Goal: Task Accomplishment & Management: Manage account settings

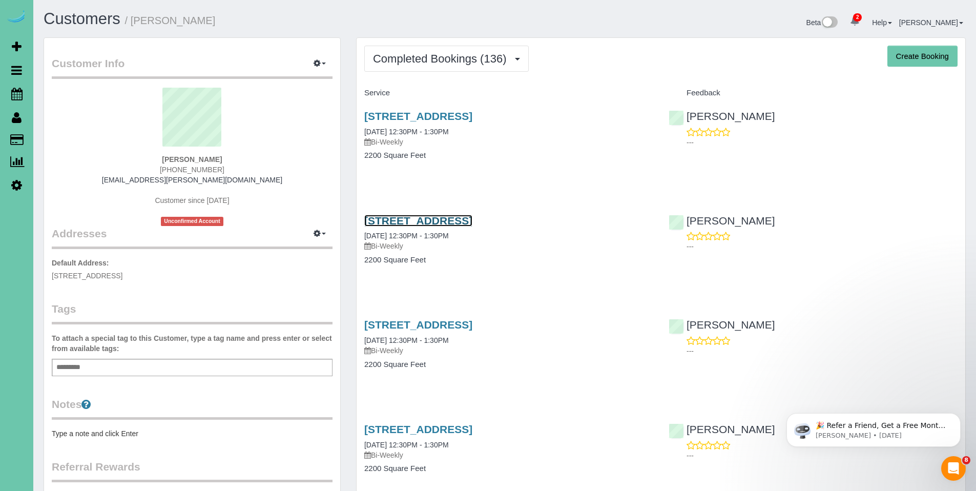
click at [454, 221] on link "7720 N 160th Circle, Bennington, NE 68007" at bounding box center [418, 221] width 108 height 12
click at [437, 120] on link "7720 N 160th Circle, Bennington, NE 68007" at bounding box center [418, 116] width 108 height 12
click at [469, 115] on link "7720 N 160th Circle, Bennington, NE 68007" at bounding box center [418, 116] width 108 height 12
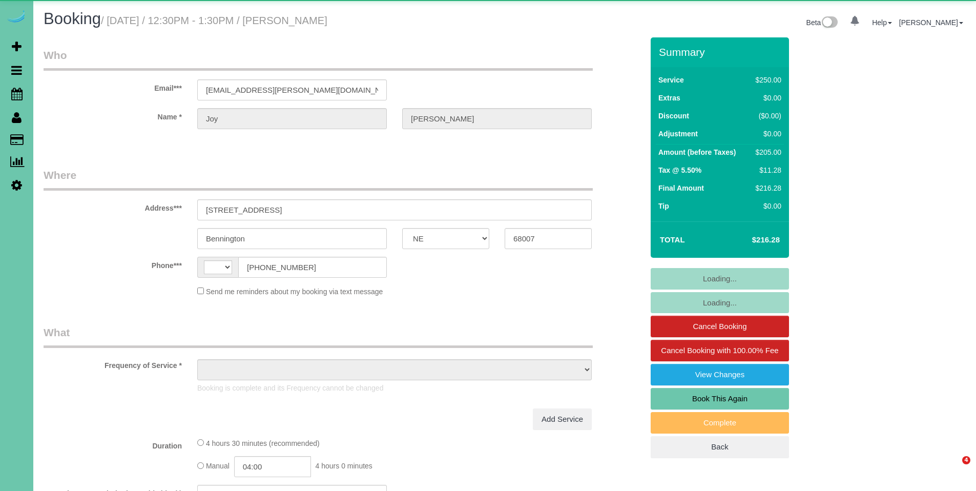
select select "NE"
select select "string:[GEOGRAPHIC_DATA]"
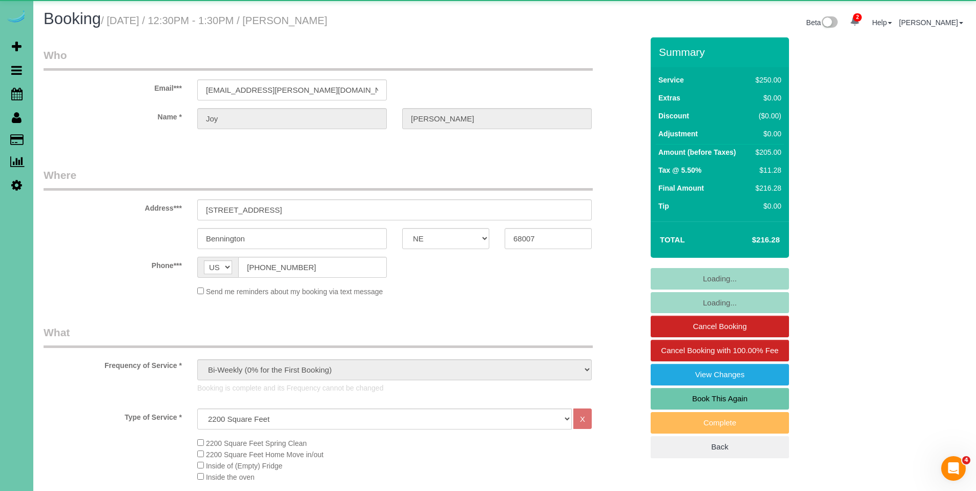
select select "object:916"
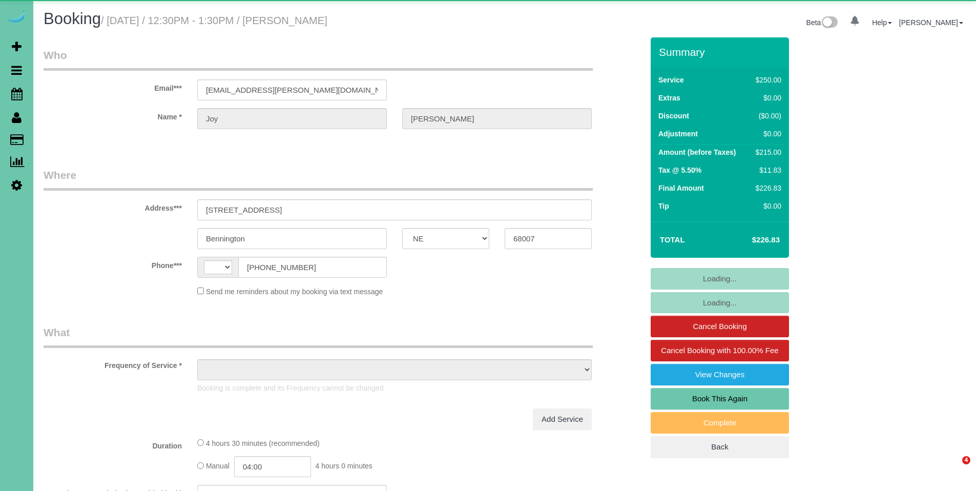
select select "NE"
select select "object:383"
select select "string:[GEOGRAPHIC_DATA]"
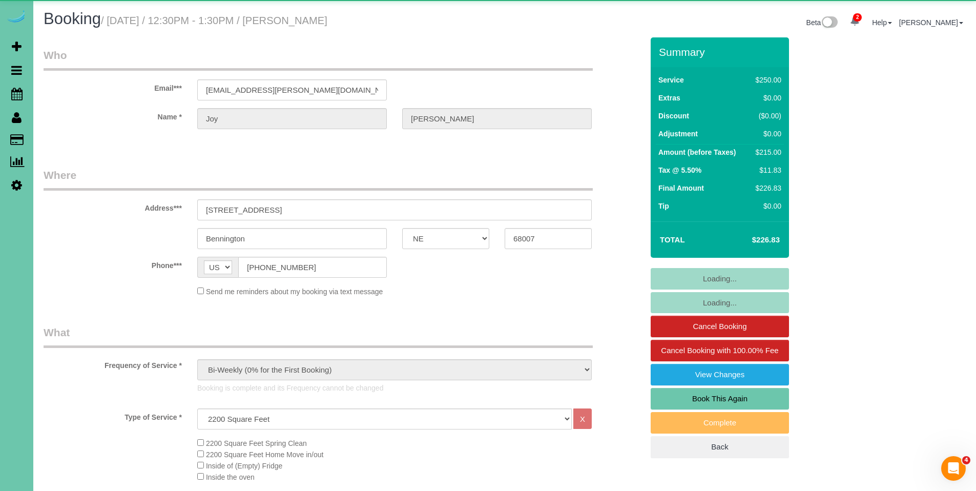
select select "object:916"
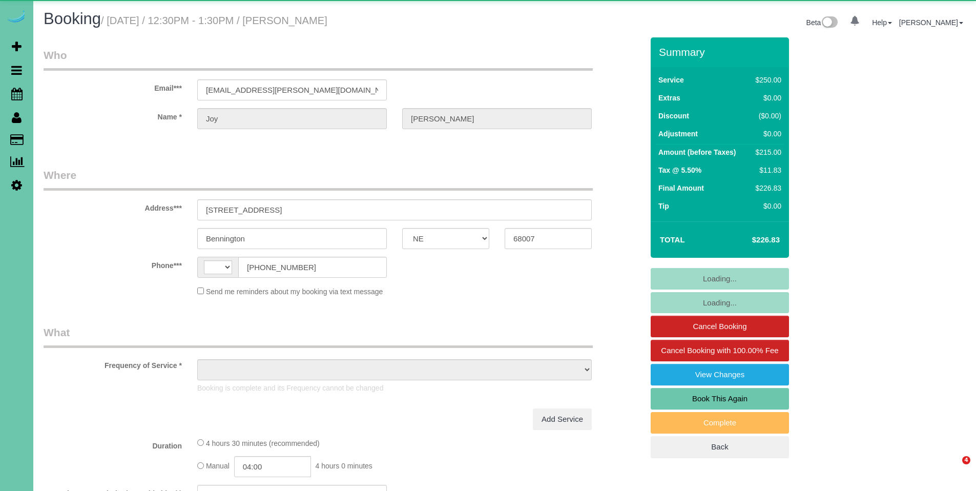
select select "NE"
select select "string:[GEOGRAPHIC_DATA]"
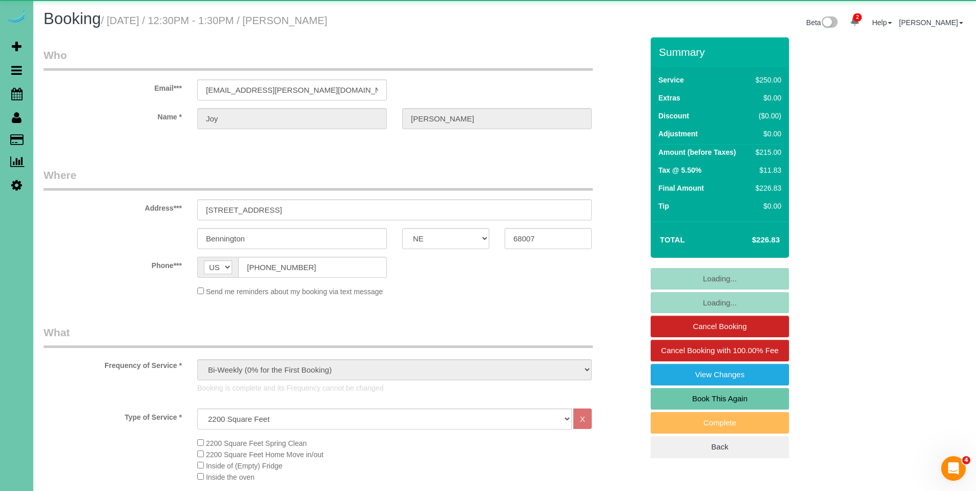
select select "object:663"
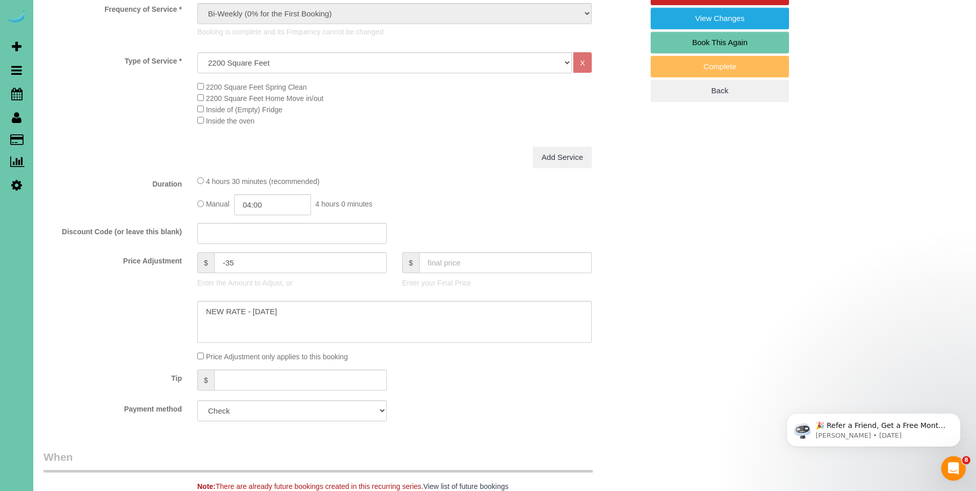
scroll to position [375, 0]
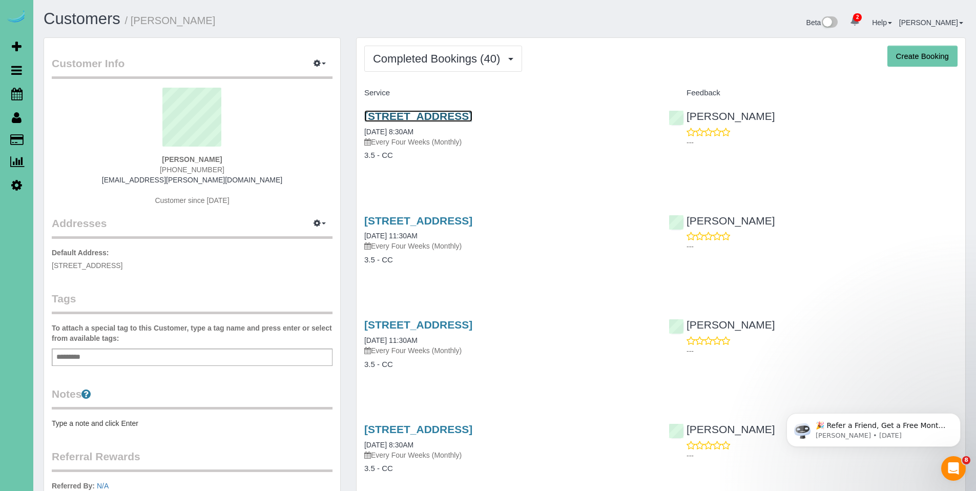
click at [436, 116] on link "673 N 148th Street, Omaha, NE 68154" at bounding box center [418, 116] width 108 height 12
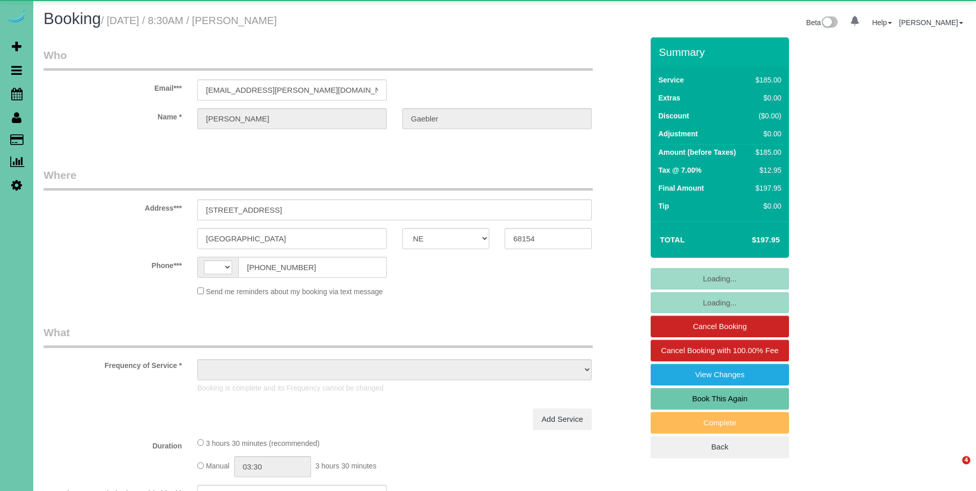
select select "NE"
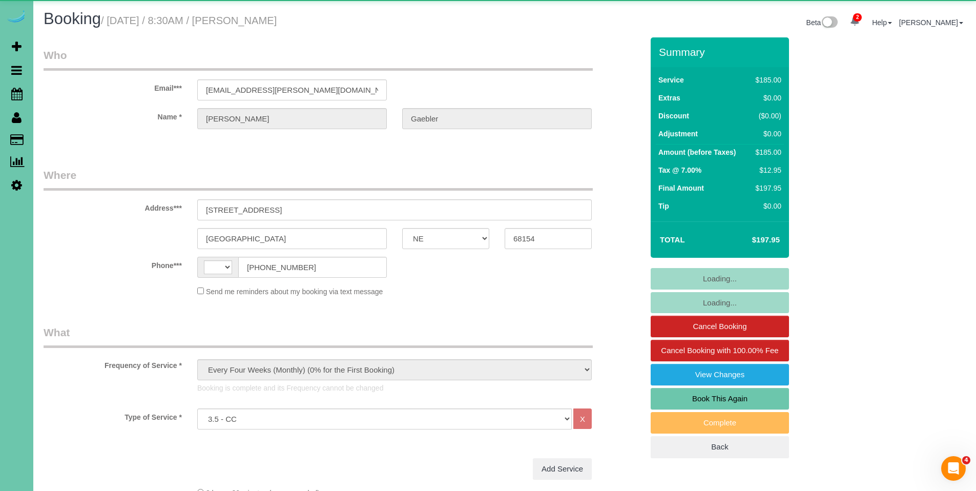
select select "object:649"
select select "string:[GEOGRAPHIC_DATA]"
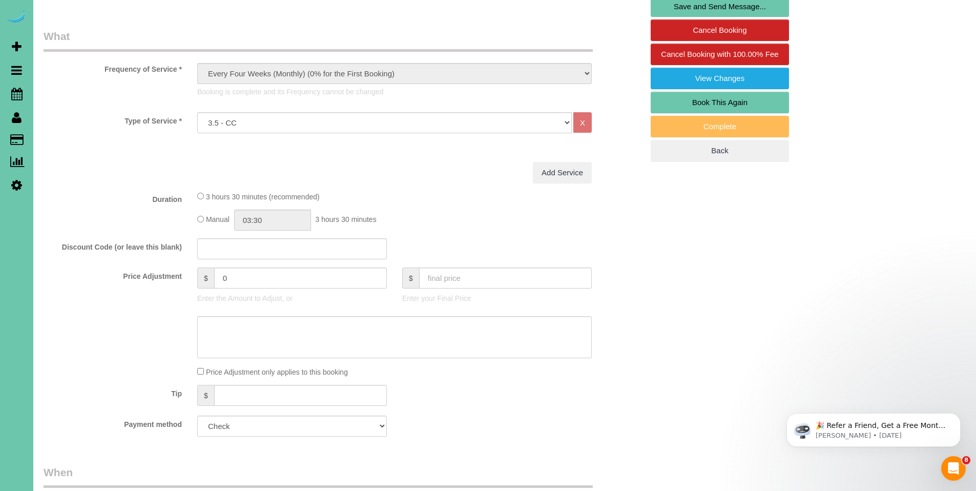
scroll to position [302, 0]
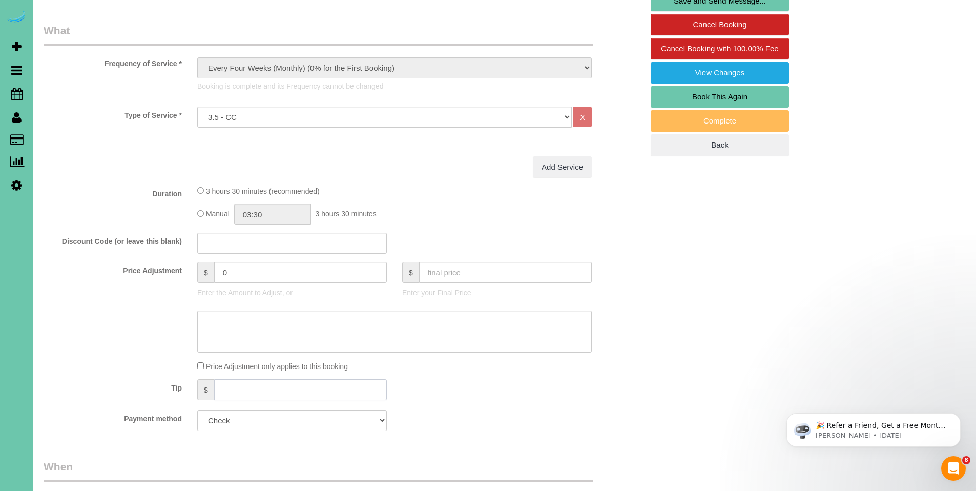
click at [371, 391] on input "text" at bounding box center [300, 389] width 173 height 21
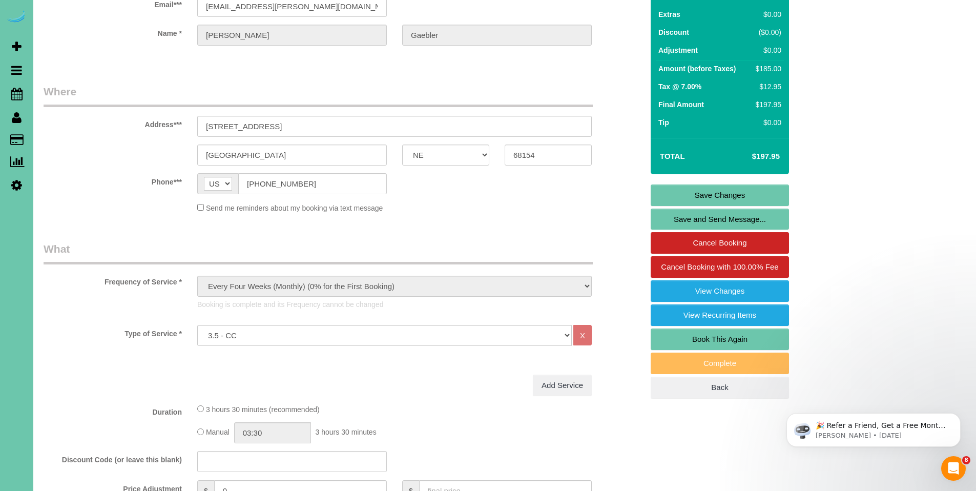
scroll to position [0, 0]
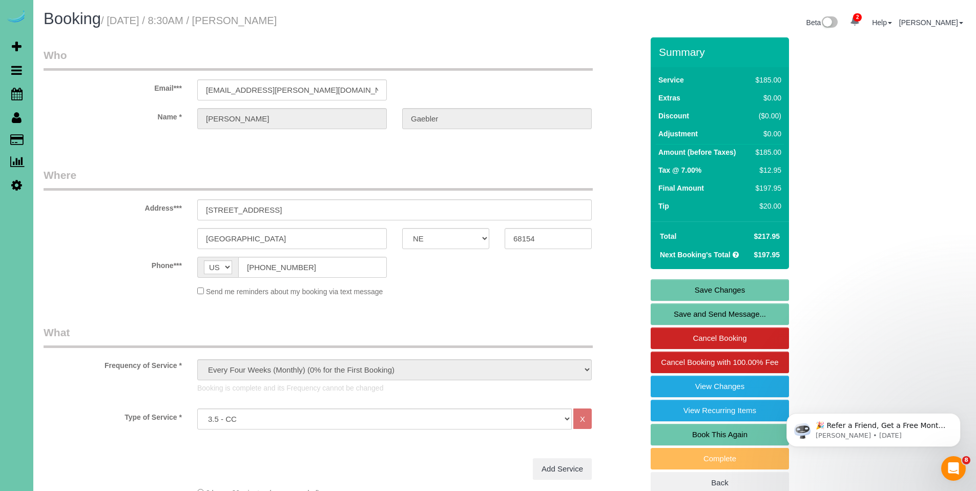
type input "20"
click at [722, 289] on link "Save Changes" at bounding box center [720, 290] width 138 height 22
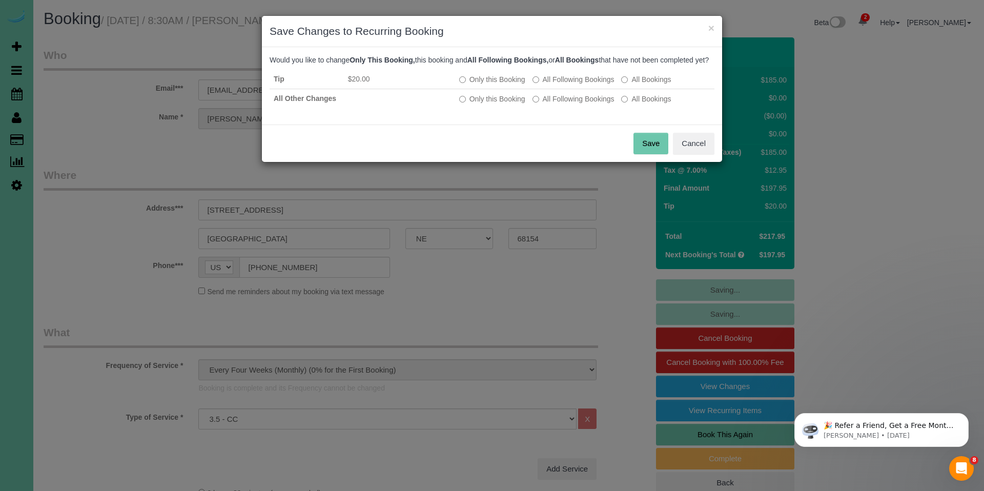
click at [655, 148] on button "Save" at bounding box center [650, 144] width 35 height 22
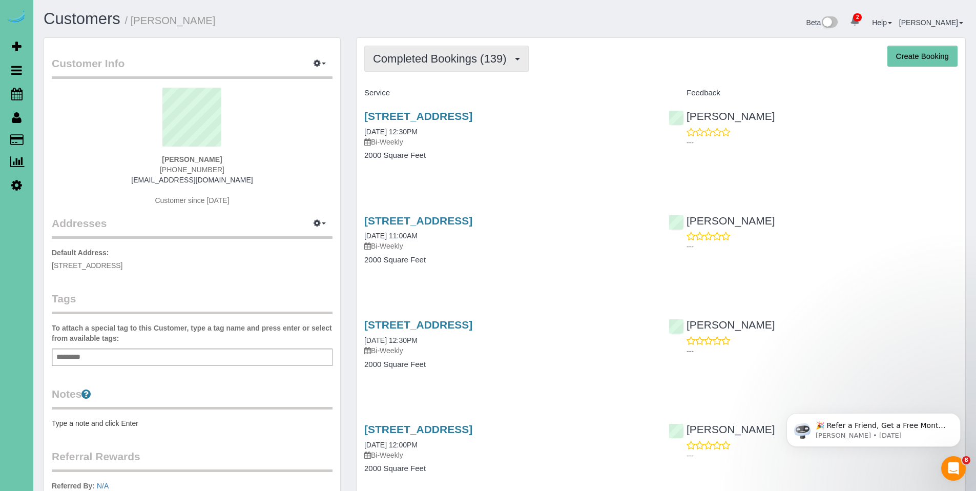
click at [432, 55] on span "Completed Bookings (139)" at bounding box center [442, 58] width 138 height 13
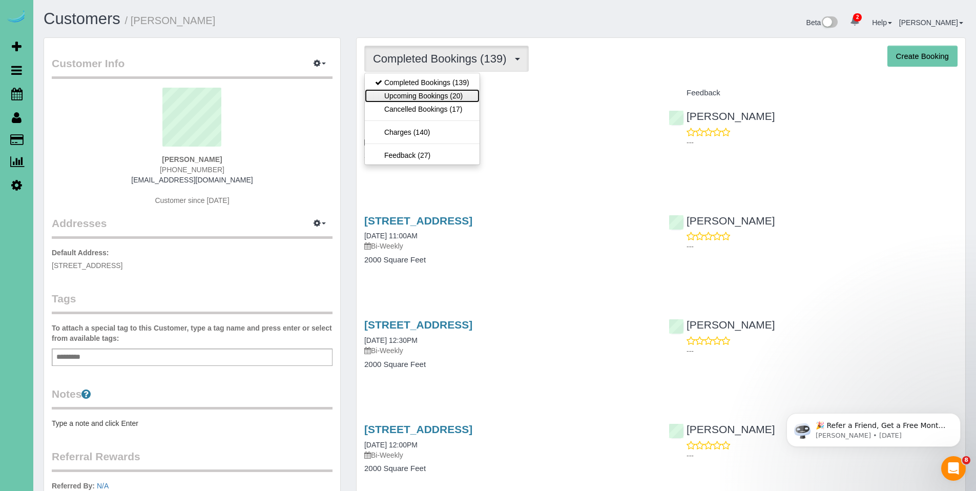
click at [419, 97] on link "Upcoming Bookings (20)" at bounding box center [422, 95] width 115 height 13
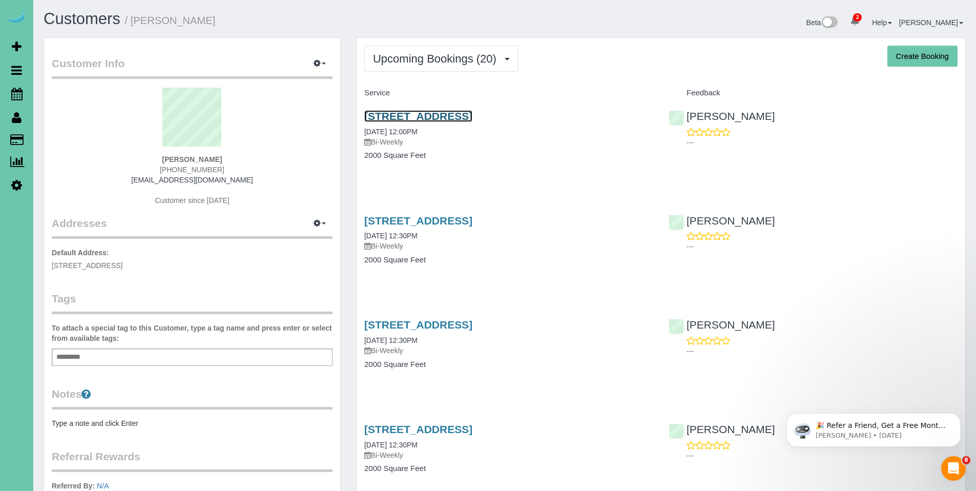
click at [423, 121] on link "19821 Leavenworth Street, Elkhorn, NE 68022" at bounding box center [418, 116] width 108 height 12
click at [415, 227] on div "19821 Leavenworth Street, Elkhorn, NE 68022 10/03/2025 12:30PM Bi-Weekly" at bounding box center [508, 233] width 289 height 37
click at [418, 223] on link "19821 Leavenworth Street, Elkhorn, NE 68022" at bounding box center [418, 221] width 108 height 12
click at [453, 219] on link "19821 Leavenworth Street, Elkhorn, NE 68022" at bounding box center [418, 221] width 108 height 12
drag, startPoint x: 247, startPoint y: 181, endPoint x: 123, endPoint y: 180, distance: 123.5
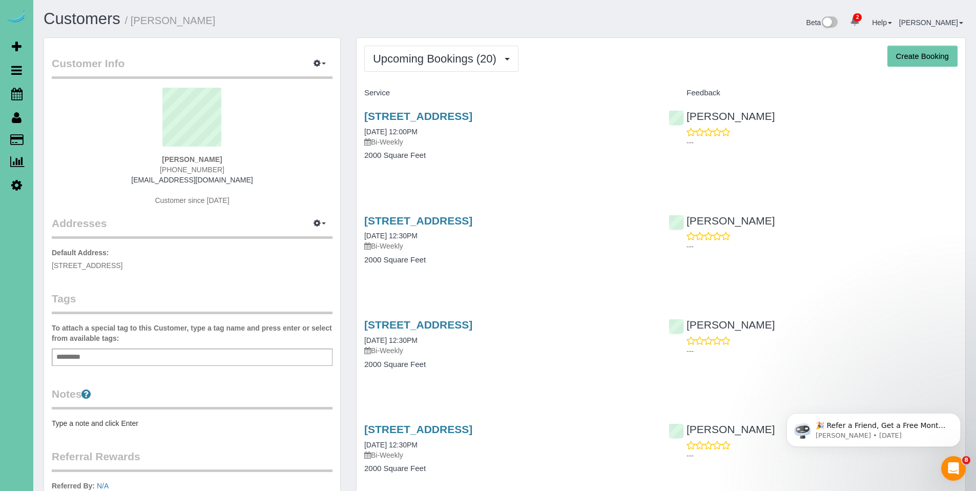
click at [123, 180] on div "Julie Kieffer 402-707-5077 juliemkieffer@yahoo.com Customer since 2019" at bounding box center [192, 152] width 281 height 128
copy link "[EMAIL_ADDRESS][DOMAIN_NAME]"
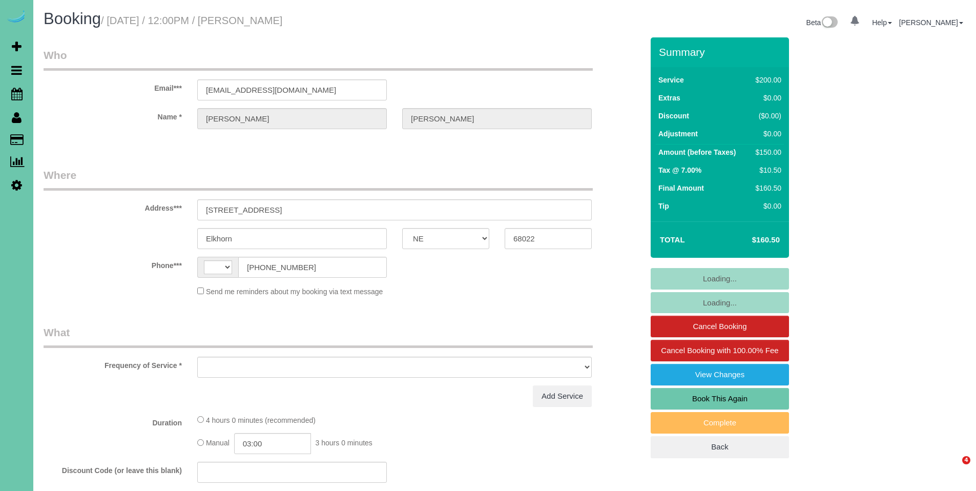
select select "NE"
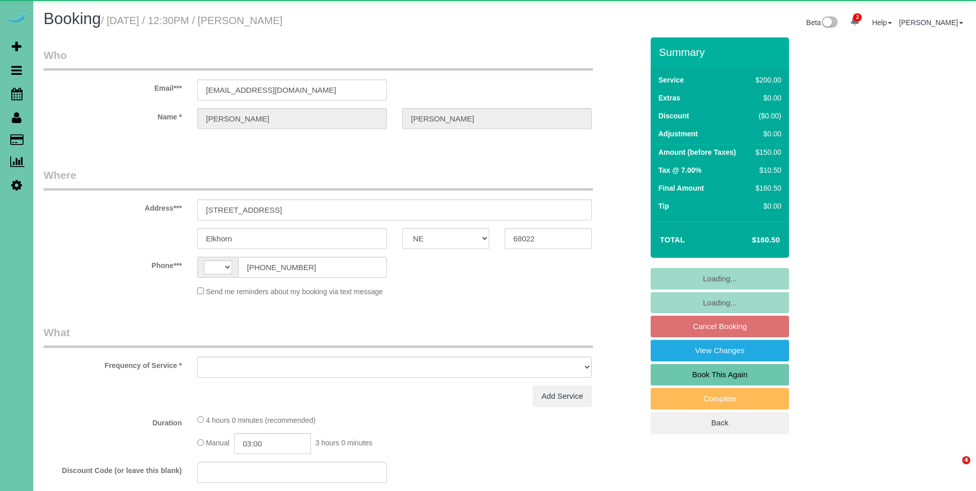
select select "NE"
select select "string:[GEOGRAPHIC_DATA]"
select select "object:388"
select select "string:fspay-7053cbca-205a-447b-b36c-3ad3895cbd7b"
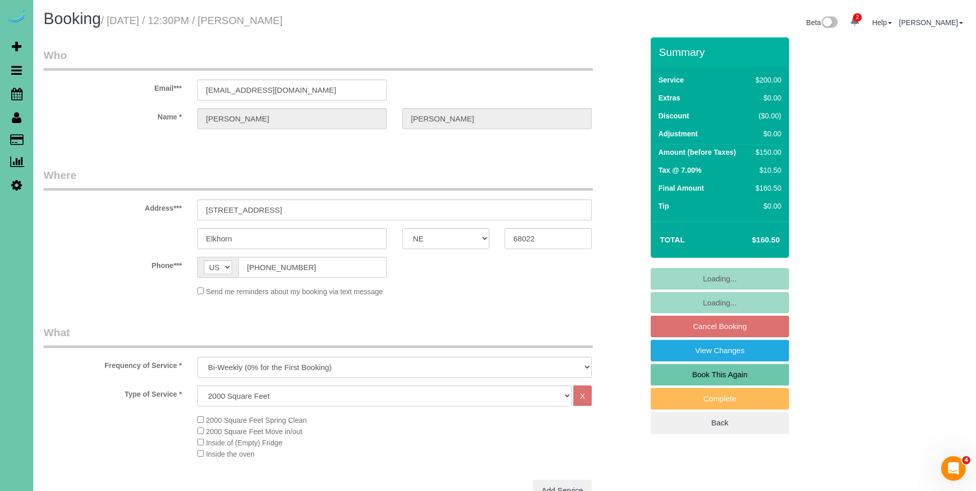
select select "object:865"
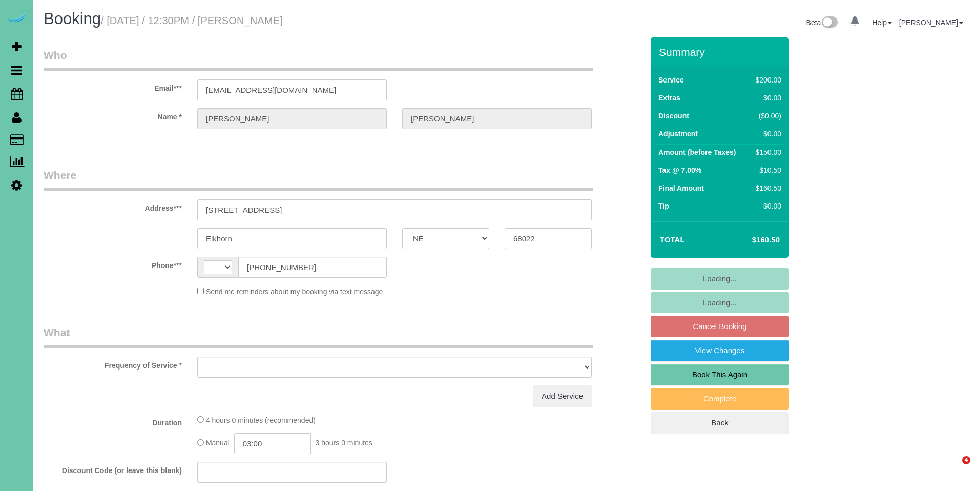
select select "NE"
select select "string:[GEOGRAPHIC_DATA]"
select select "string:fspay-7053cbca-205a-447b-b36c-3ad3895cbd7b"
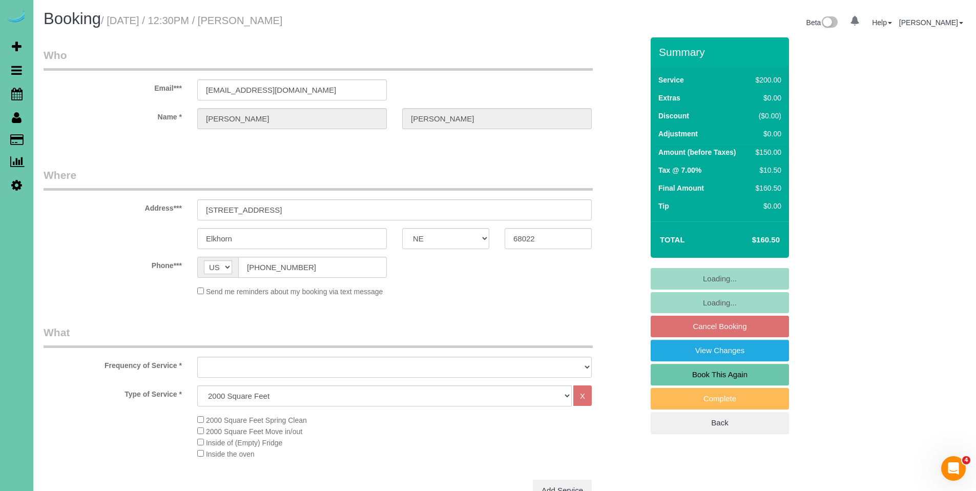
select select "object:736"
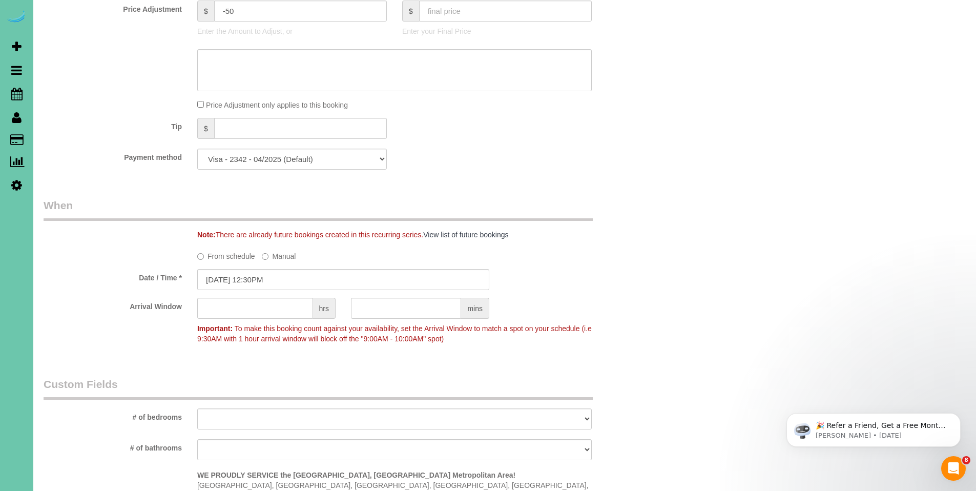
scroll to position [540, 0]
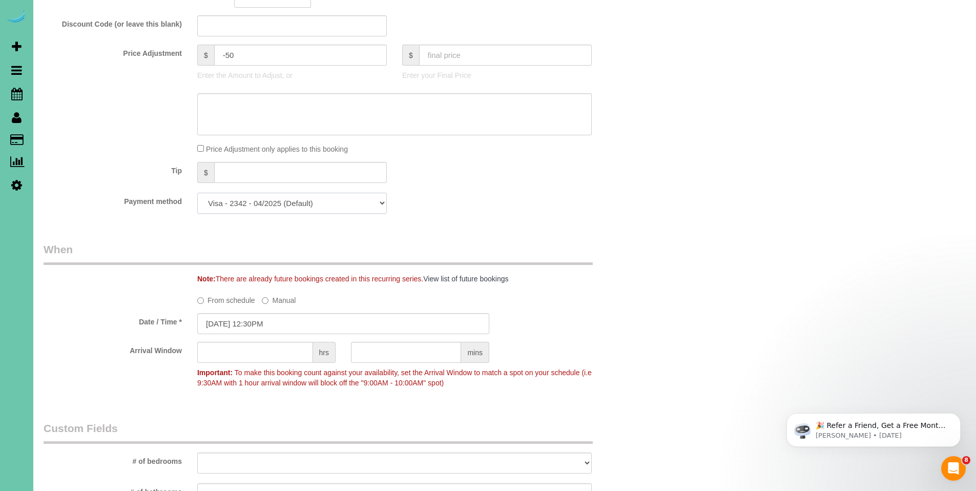
click at [306, 204] on select "Visa - 1610 - 10/2029 Visa - 2342 - 04/2025 (Default) Add Credit Card ─────────…" at bounding box center [292, 203] width 190 height 21
select select "string:fspay-310bf580-5868-4971-8b9b-92c89f65aa3c"
click at [197, 193] on select "Visa - 1610 - 10/2029 Visa - 2342 - 04/2025 (Default) Add Credit Card ─────────…" at bounding box center [292, 203] width 190 height 21
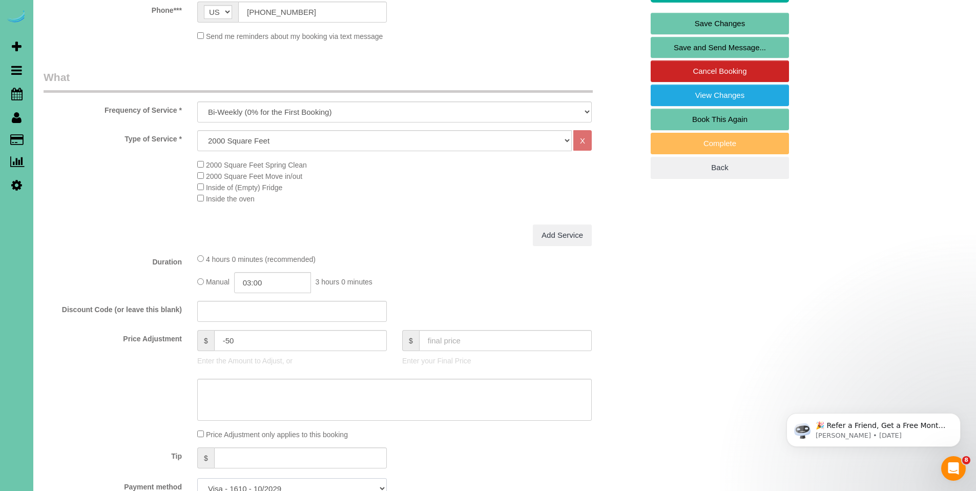
scroll to position [0, 0]
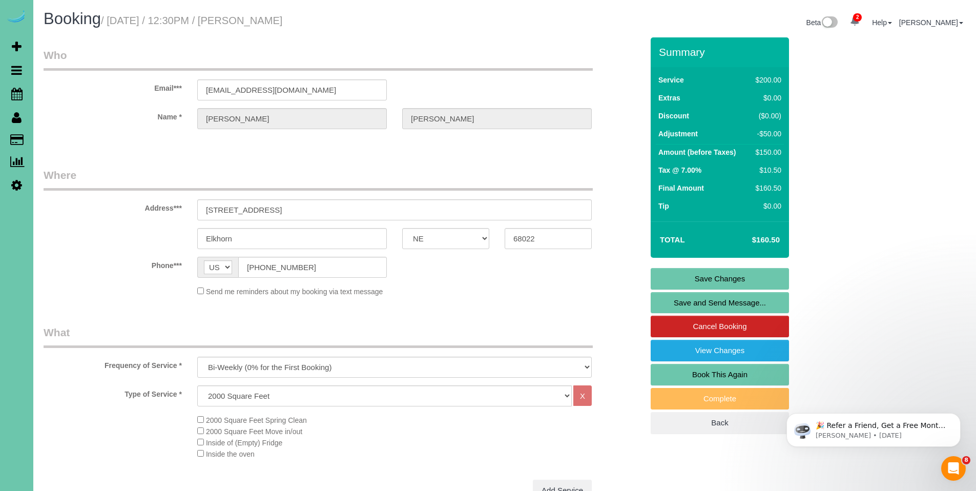
click at [727, 280] on link "Save Changes" at bounding box center [720, 279] width 138 height 22
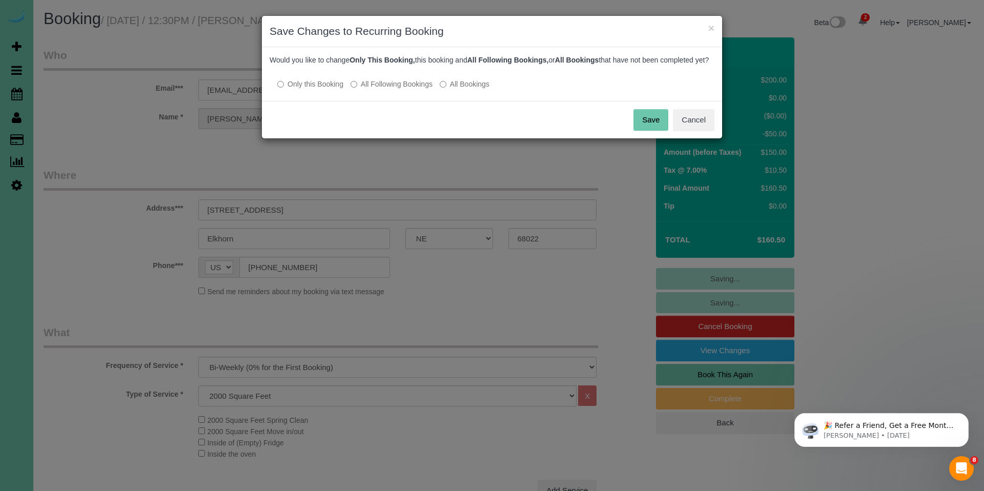
click at [418, 89] on label "All Following Bookings" at bounding box center [391, 84] width 82 height 10
click at [646, 126] on button "Save" at bounding box center [650, 120] width 35 height 22
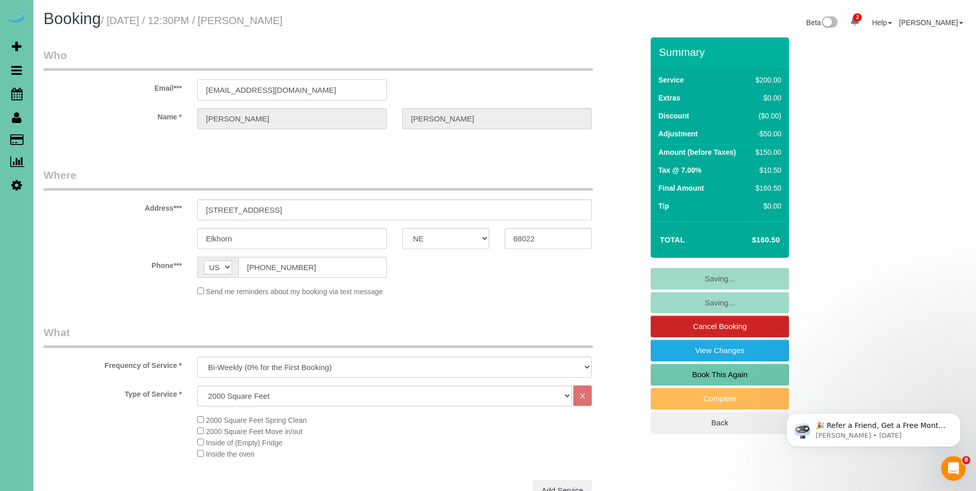
drag, startPoint x: 327, startPoint y: 93, endPoint x: 193, endPoint y: 88, distance: 134.3
click at [193, 88] on div "[EMAIL_ADDRESS][DOMAIN_NAME]" at bounding box center [292, 89] width 205 height 21
